Goal: Information Seeking & Learning: Find specific fact

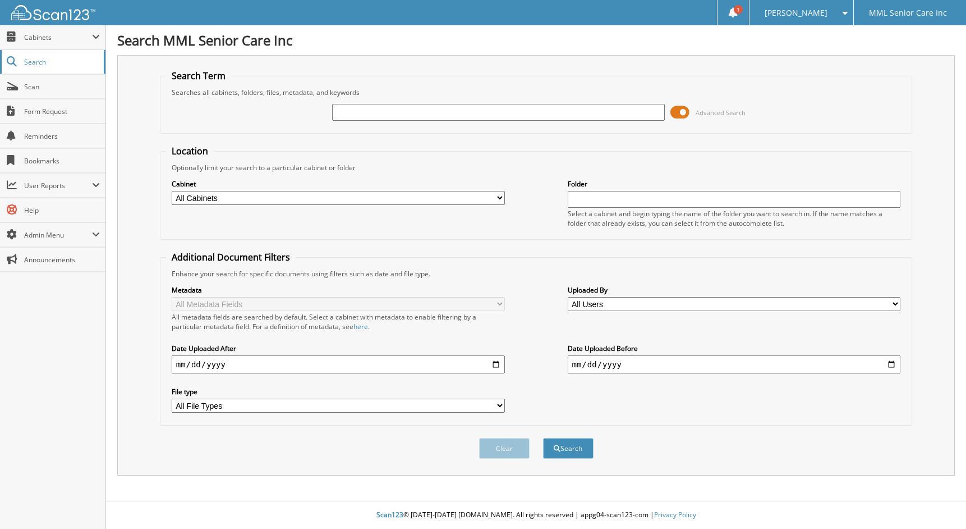
click at [33, 67] on link "Search" at bounding box center [53, 62] width 106 height 24
click at [384, 113] on input "text" at bounding box center [498, 112] width 333 height 17
type input "[PERSON_NAME]"
click at [347, 110] on input "text" at bounding box center [498, 112] width 333 height 17
type input "[PERSON_NAME]"
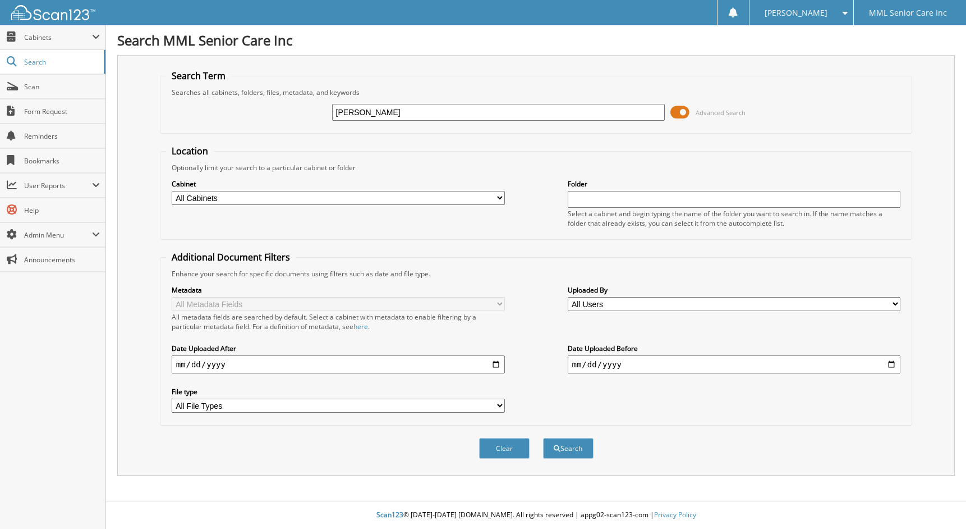
click at [543, 438] on button "Search" at bounding box center [568, 448] width 51 height 21
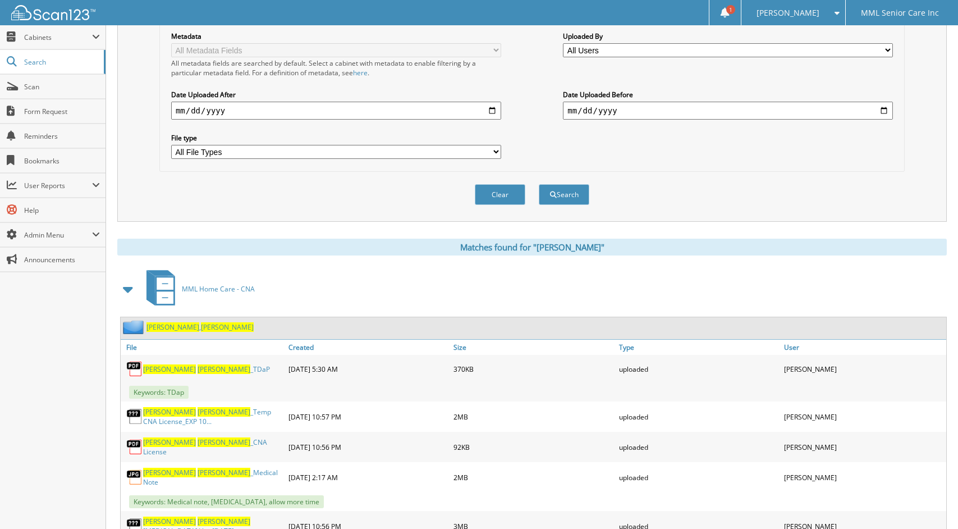
scroll to position [239, 0]
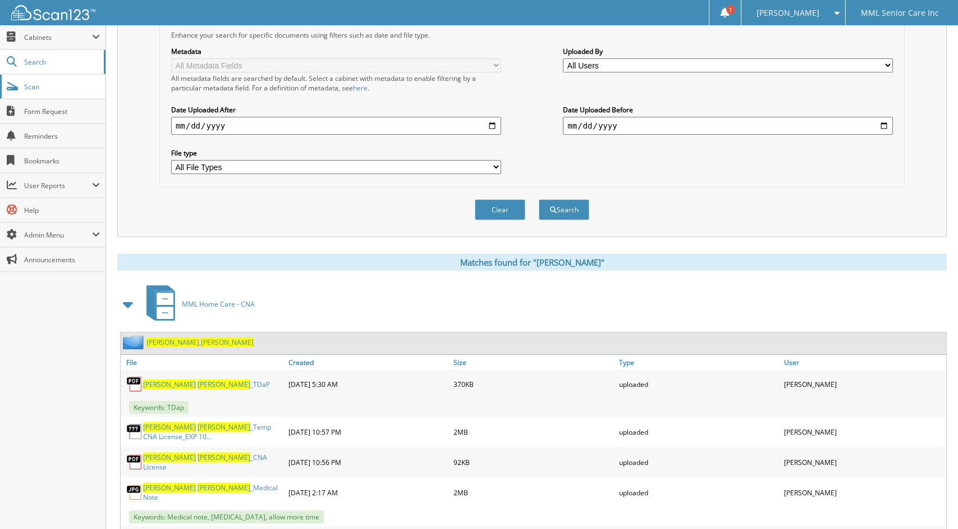
click at [52, 90] on span "Scan" at bounding box center [62, 87] width 76 height 10
click at [52, 59] on span "Search" at bounding box center [61, 62] width 74 height 10
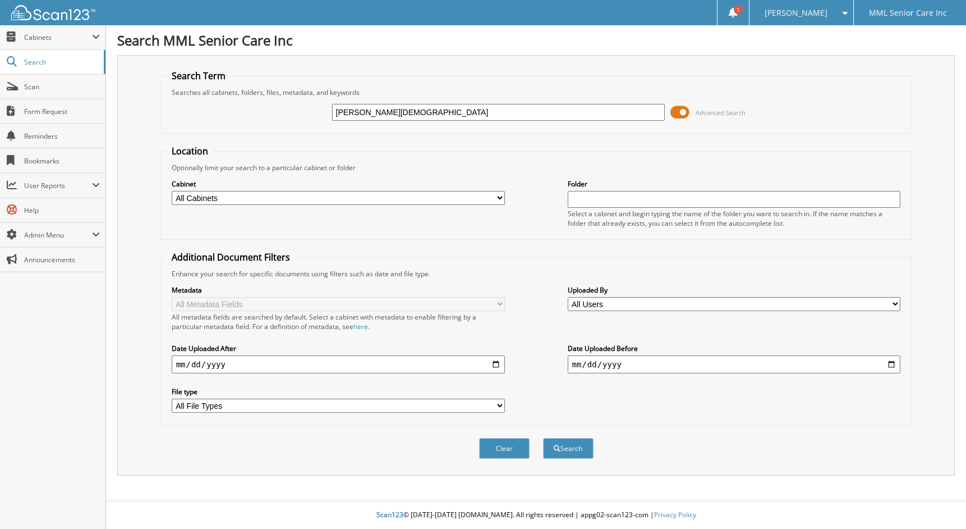
type input "Laurie Brahm"
click at [543, 438] on button "Search" at bounding box center [568, 448] width 51 height 21
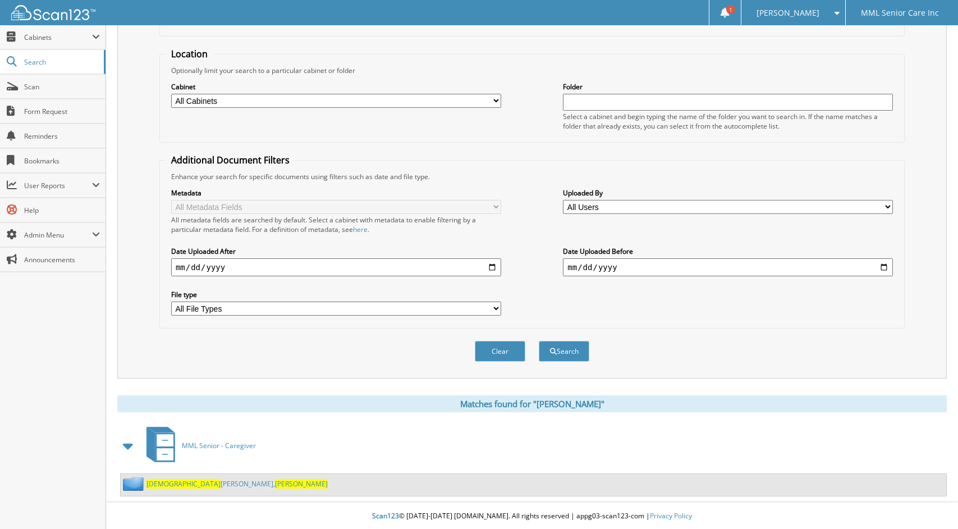
scroll to position [98, 0]
click at [187, 484] on link "Brahm Doyle, Laurie" at bounding box center [236, 483] width 181 height 10
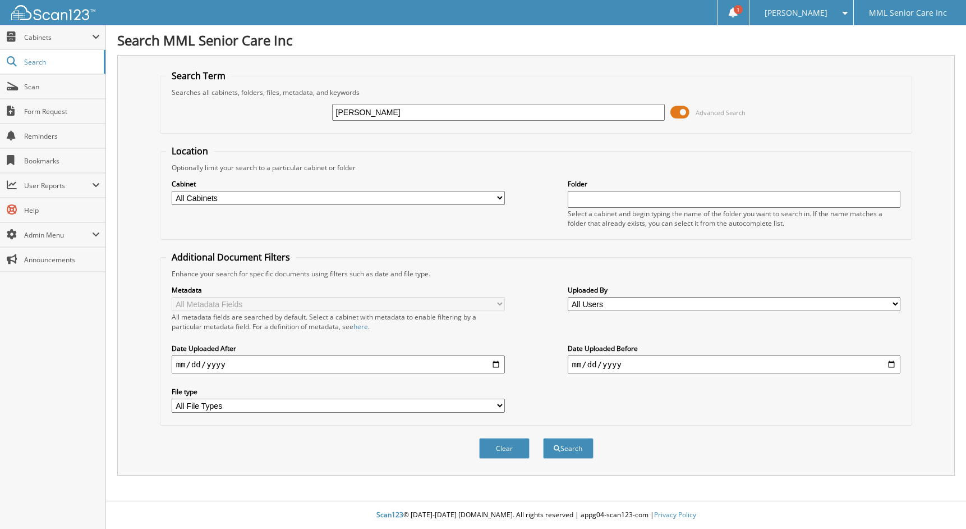
type input "[PERSON_NAME]"
click at [543, 438] on button "Search" at bounding box center [568, 448] width 51 height 21
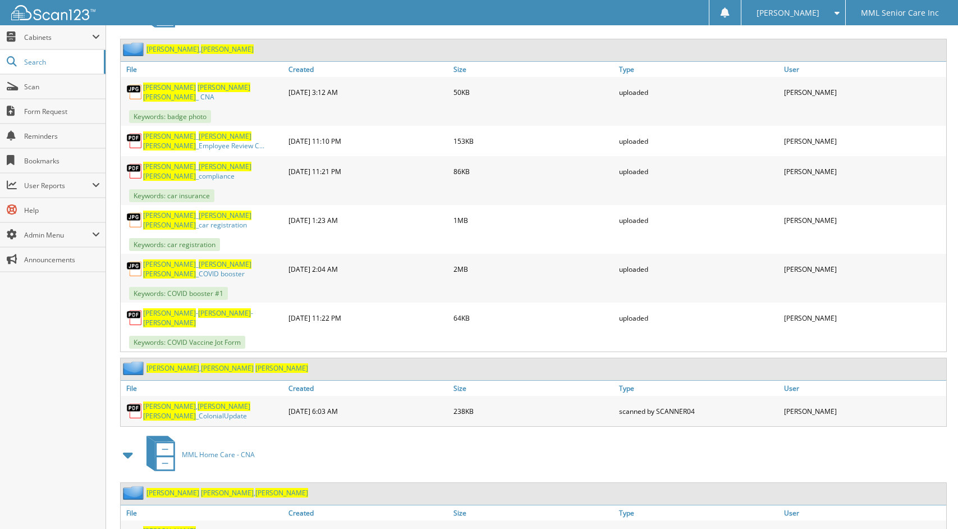
scroll to position [544, 0]
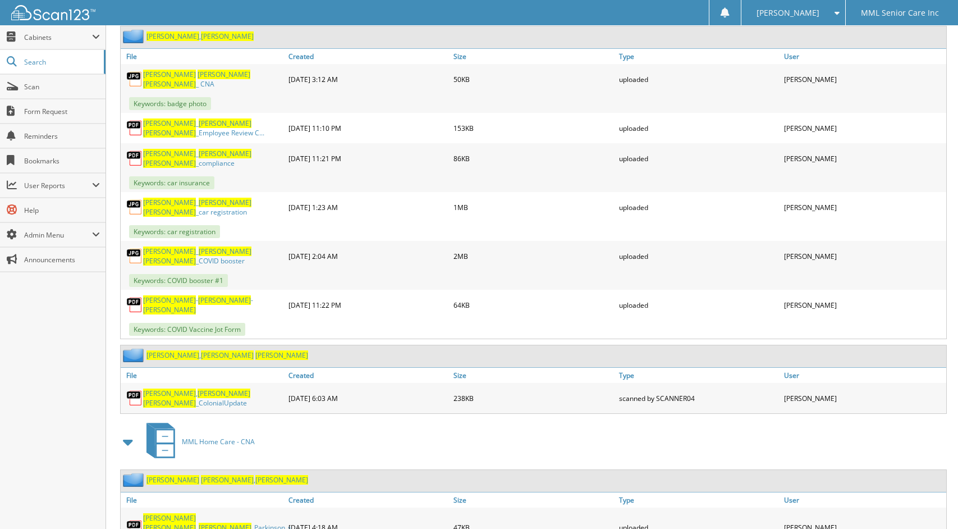
click at [255, 350] on span "[PERSON_NAME]" at bounding box center [281, 355] width 53 height 10
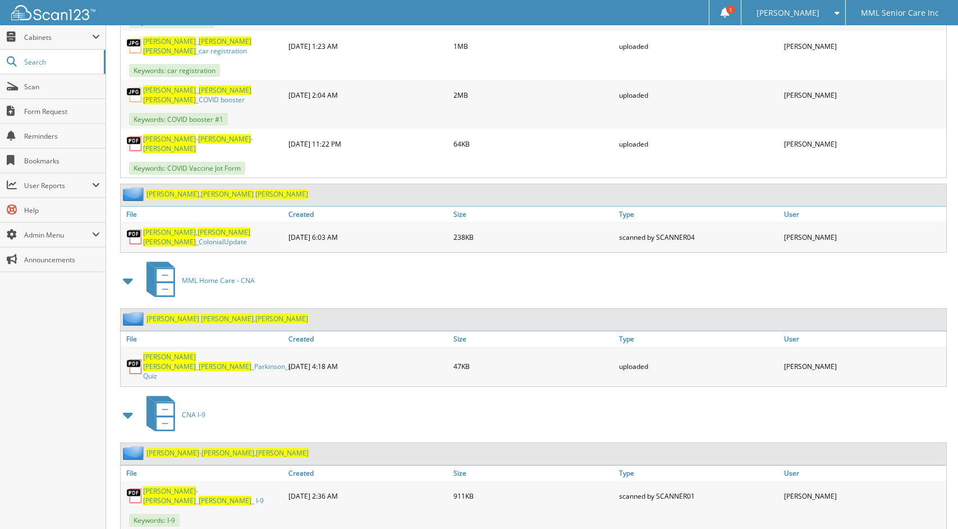
scroll to position [710, 0]
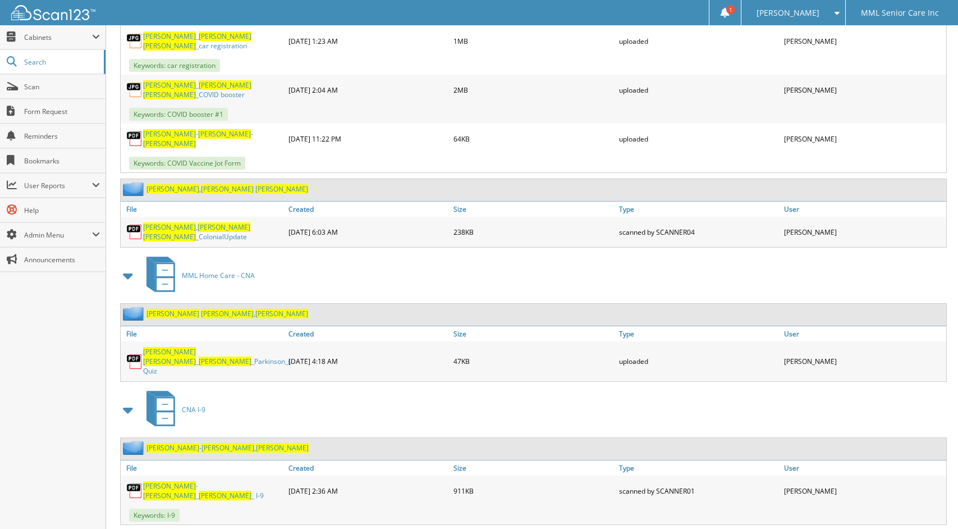
click at [201, 443] on span "[PERSON_NAME]" at bounding box center [227, 448] width 53 height 10
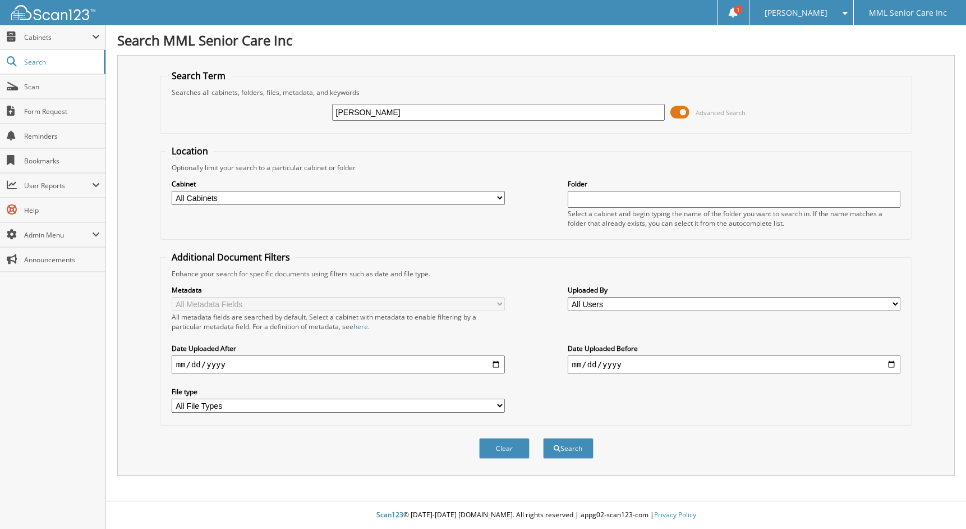
type input "[PERSON_NAME]"
click at [543, 438] on button "Search" at bounding box center [568, 448] width 51 height 21
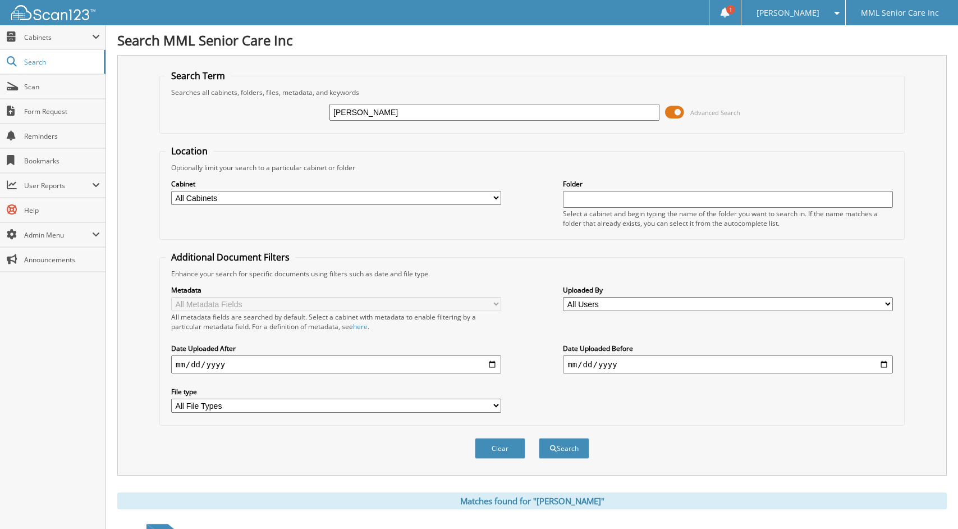
click at [386, 113] on input "[PERSON_NAME]" at bounding box center [494, 112] width 330 height 17
click at [386, 113] on input "Jean" at bounding box center [494, 112] width 330 height 17
type input "Marie Jean Charles"
click at [539, 438] on button "Search" at bounding box center [564, 448] width 51 height 21
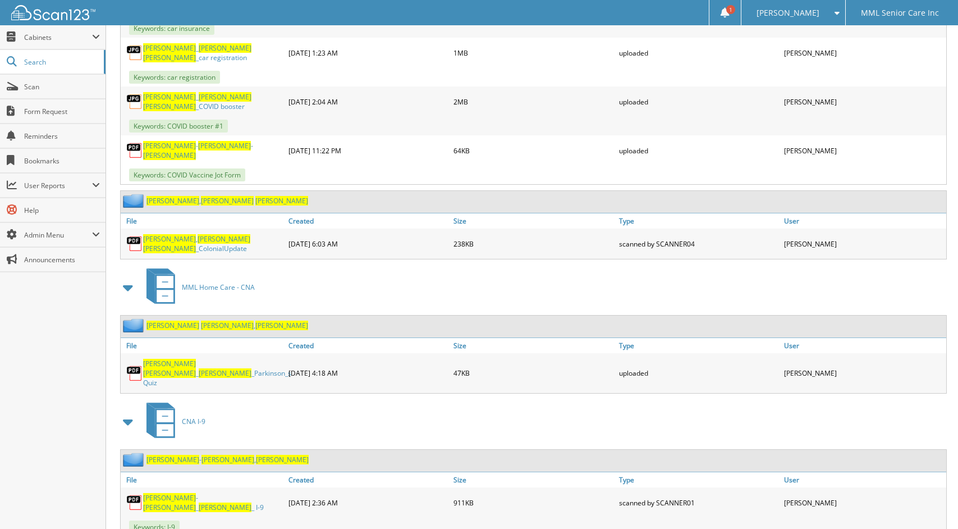
scroll to position [710, 0]
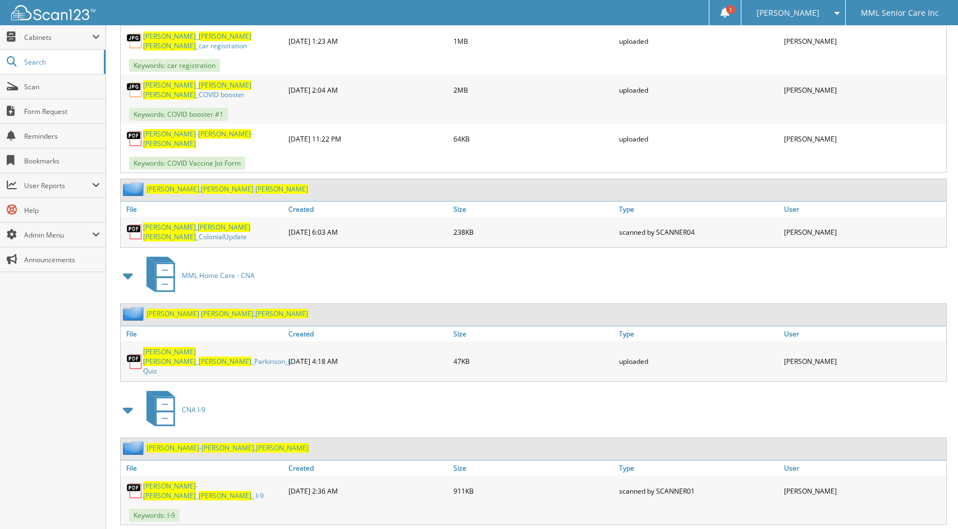
click at [201, 309] on span "[PERSON_NAME]" at bounding box center [227, 314] width 53 height 10
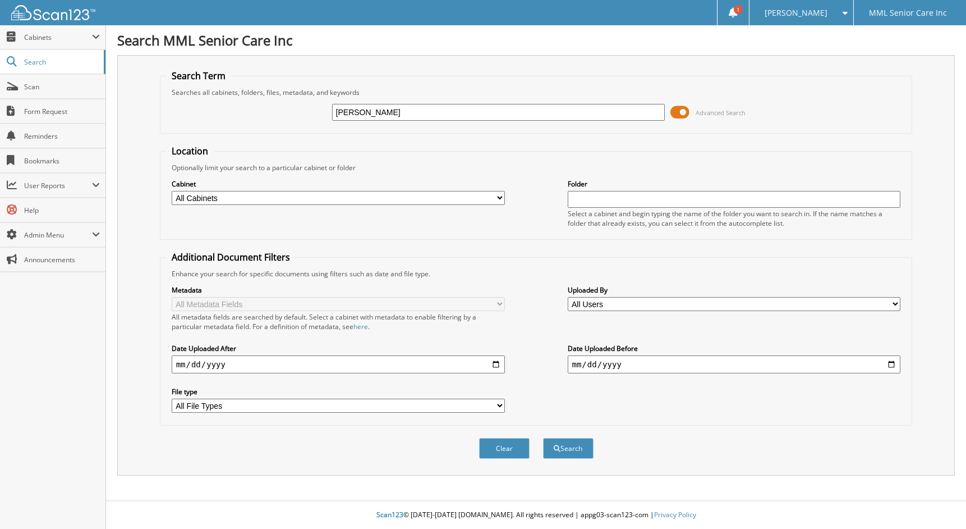
type input "[PERSON_NAME]"
click at [553, 452] on button "Search" at bounding box center [568, 448] width 51 height 21
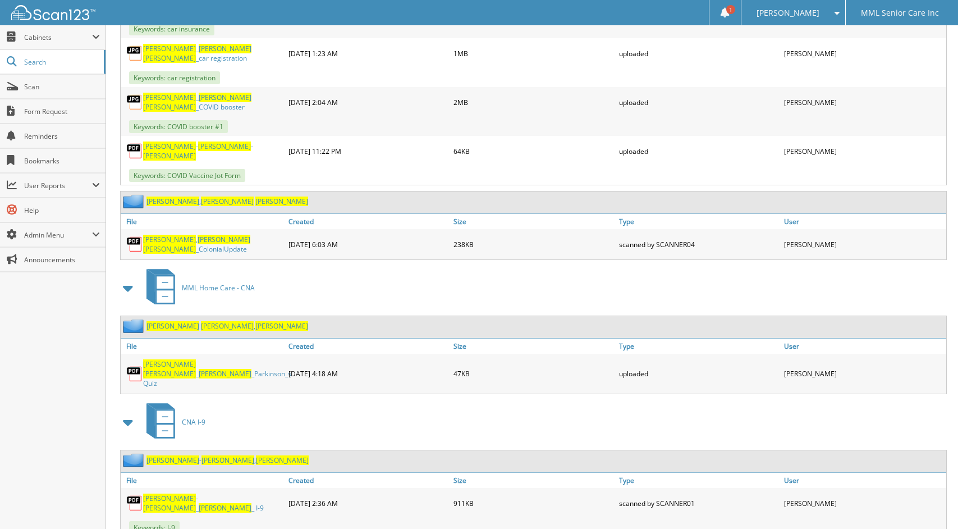
scroll to position [710, 0]
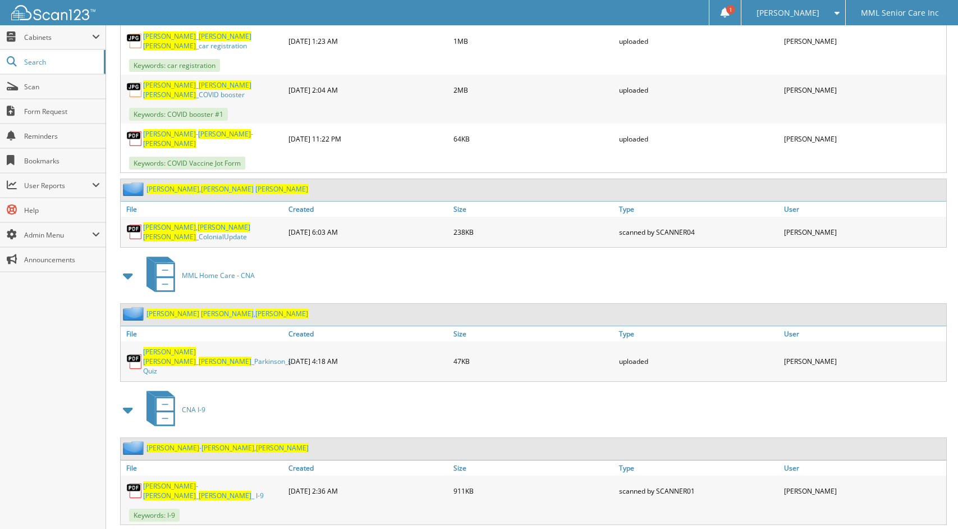
click at [201, 309] on span "[PERSON_NAME]" at bounding box center [227, 314] width 53 height 10
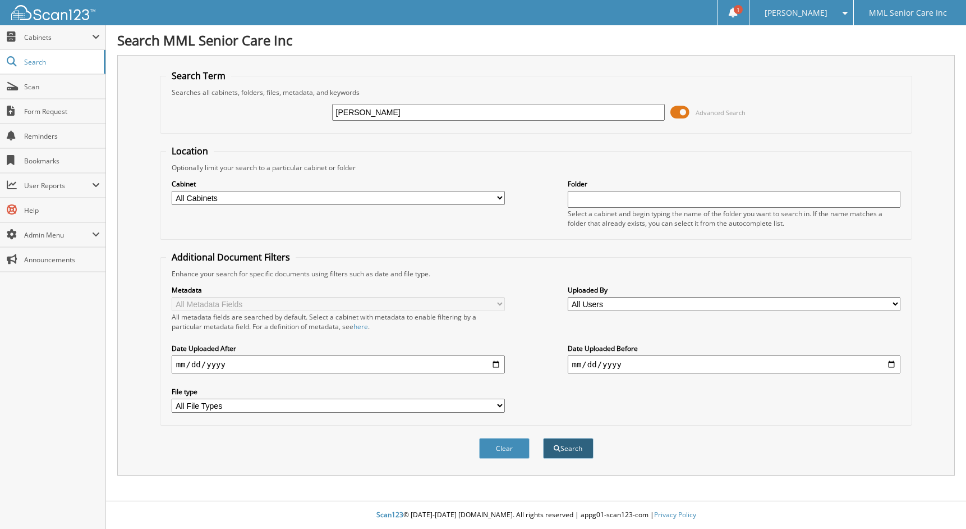
type input "[PERSON_NAME]"
click at [569, 449] on button "Search" at bounding box center [568, 448] width 51 height 21
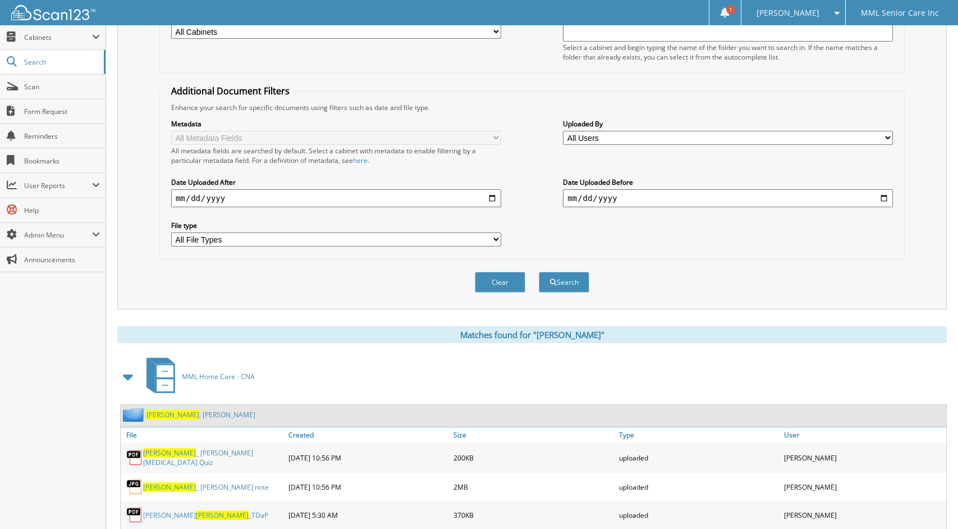
scroll to position [168, 0]
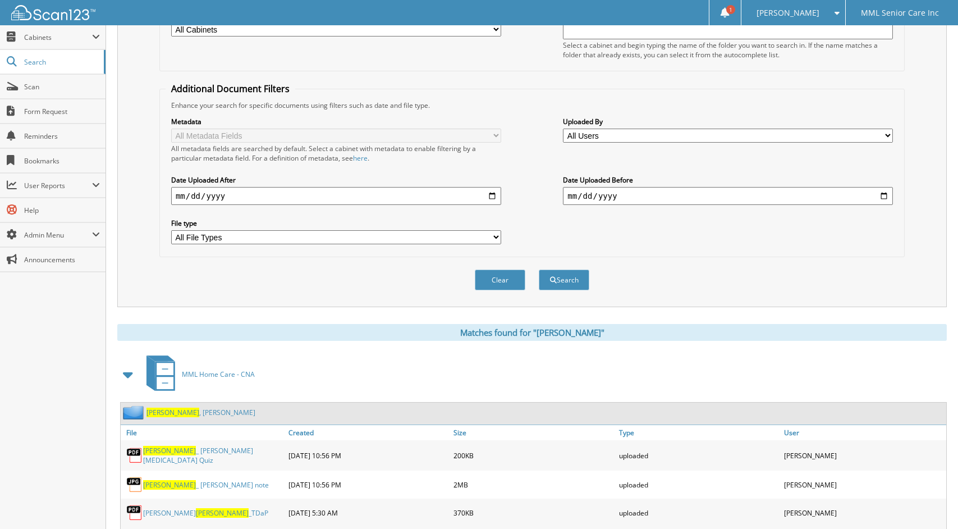
click at [182, 416] on link "[PERSON_NAME]" at bounding box center [200, 412] width 109 height 10
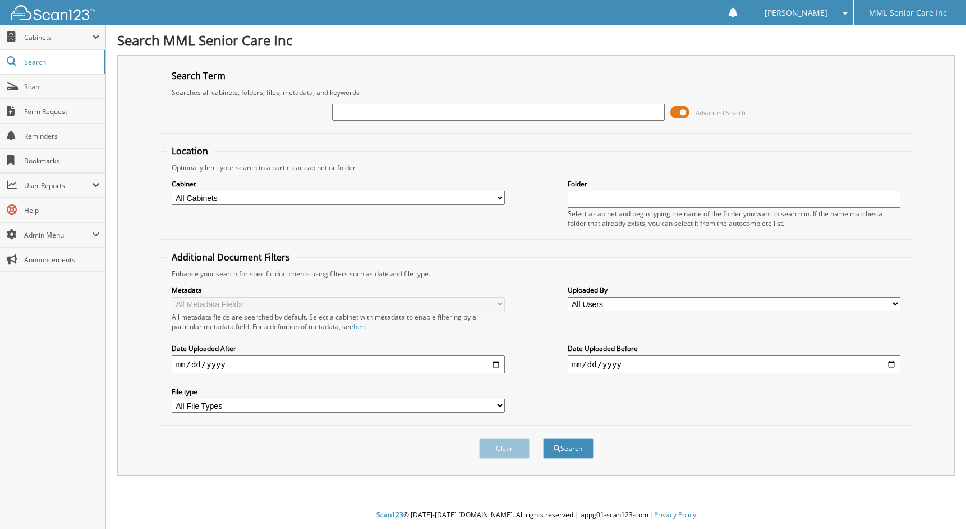
click at [574, 118] on input "text" at bounding box center [498, 112] width 333 height 17
type input "[PERSON_NAME]"
click at [543, 438] on button "Search" at bounding box center [568, 448] width 51 height 21
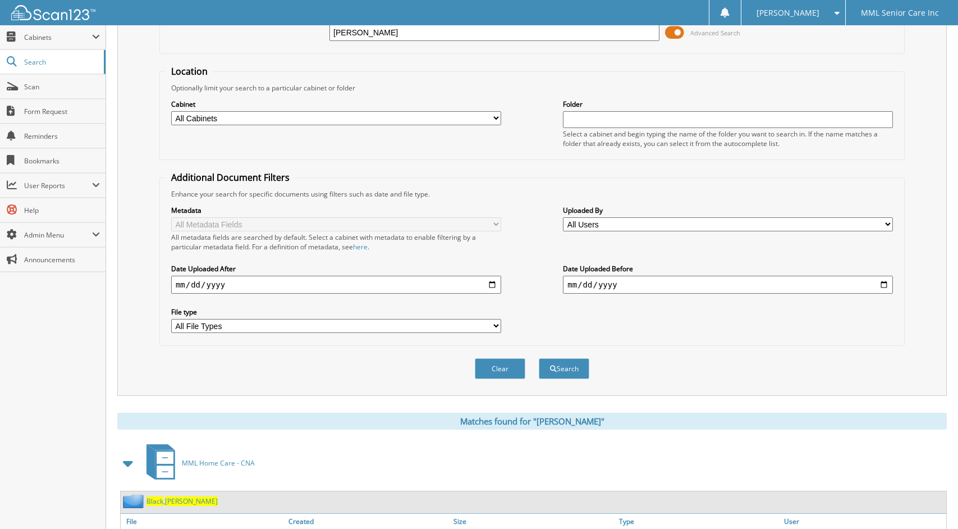
scroll to position [170, 0]
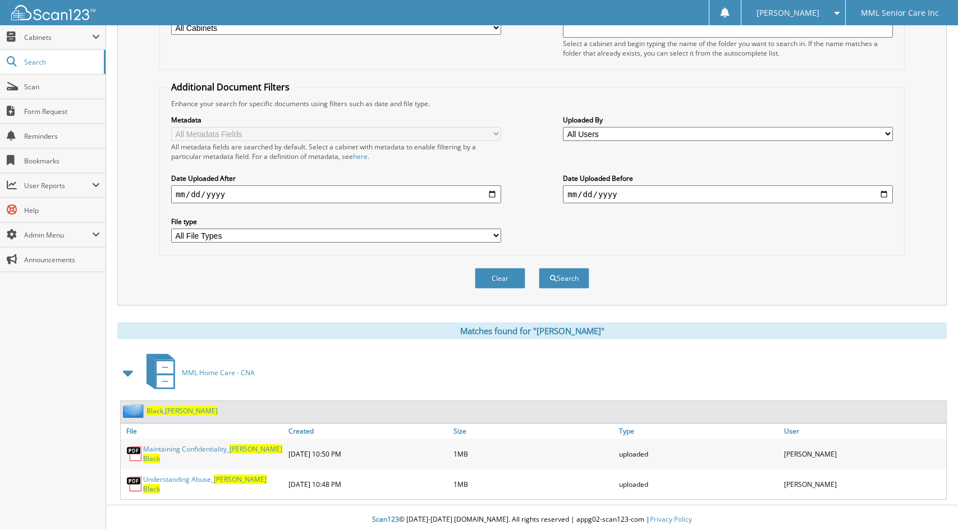
click at [172, 409] on span "[PERSON_NAME]" at bounding box center [191, 411] width 53 height 10
